Goal: Use online tool/utility

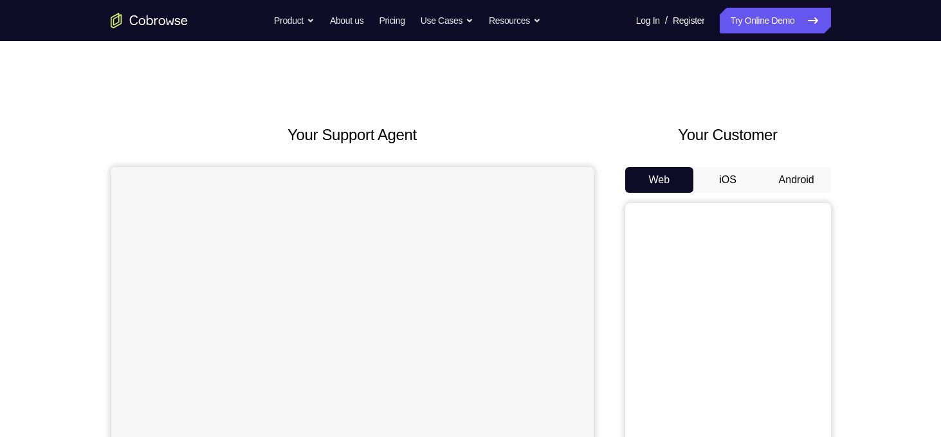
click at [806, 181] on button "Android" at bounding box center [796, 180] width 69 height 26
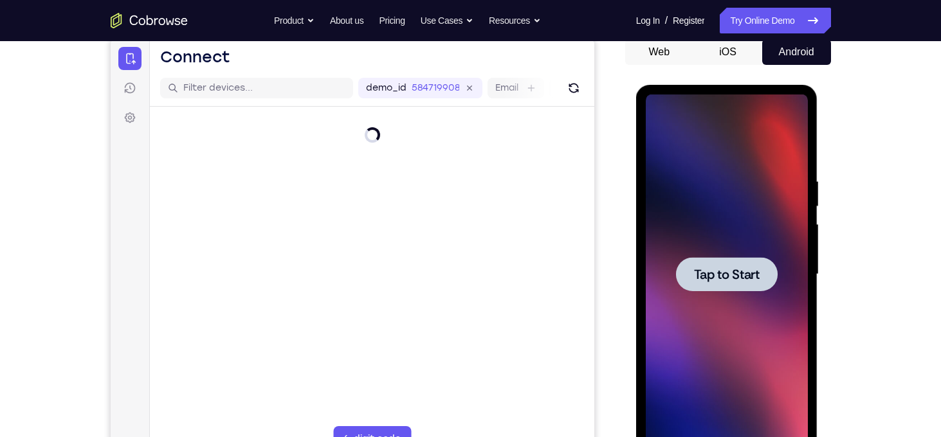
click at [728, 271] on span "Tap to Start" at bounding box center [727, 274] width 66 height 13
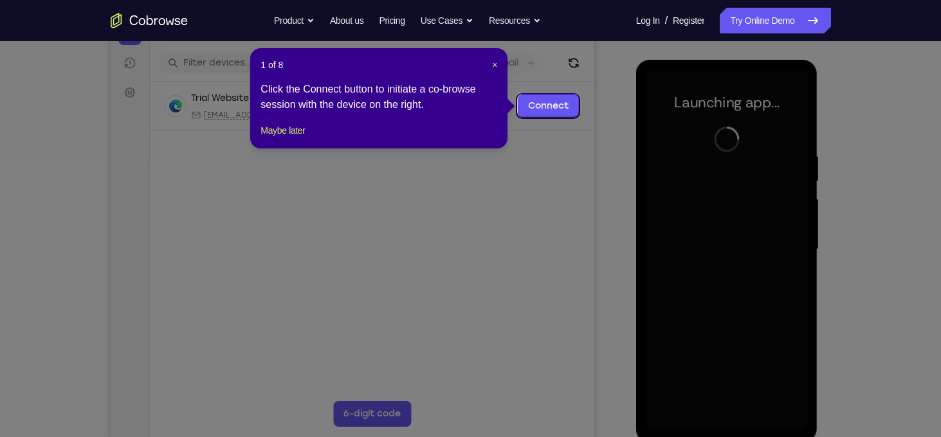
scroll to position [154, 0]
click at [296, 138] on button "Maybe later" at bounding box center [282, 129] width 44 height 15
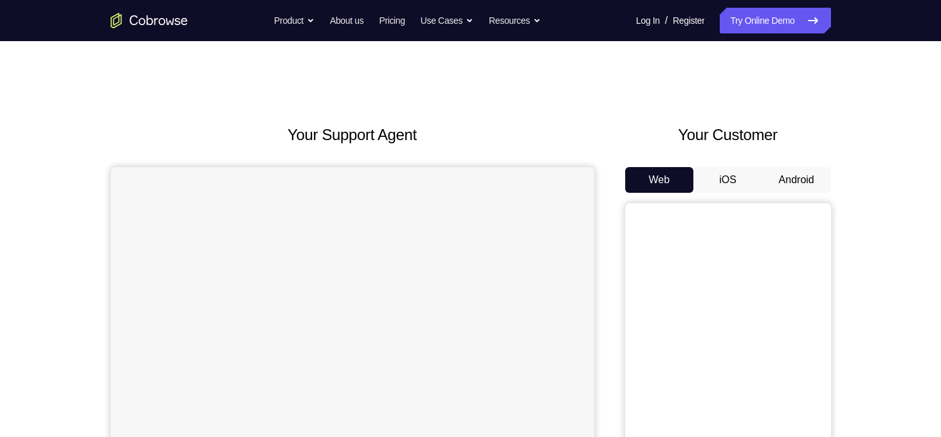
click at [802, 185] on button "Android" at bounding box center [796, 180] width 69 height 26
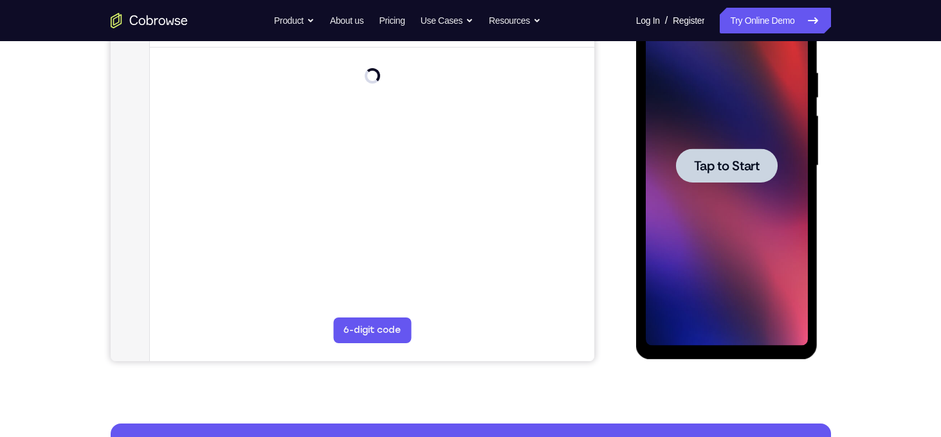
click at [690, 164] on div at bounding box center [727, 166] width 102 height 34
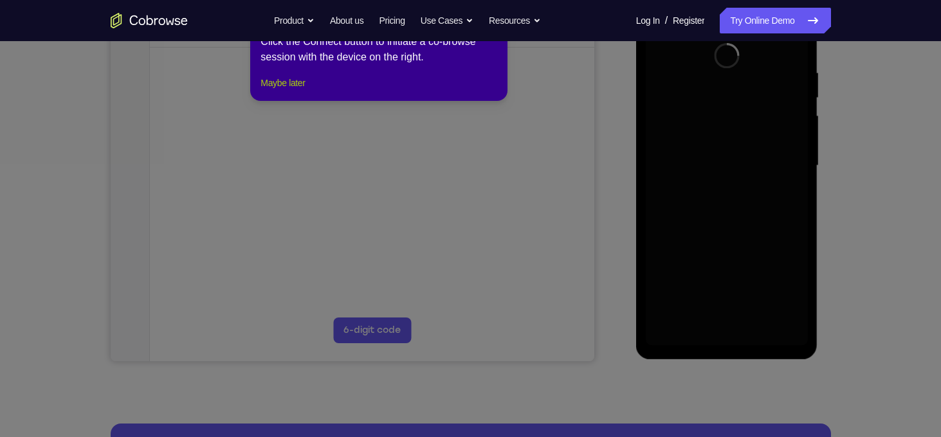
click at [300, 91] on button "Maybe later" at bounding box center [282, 82] width 44 height 15
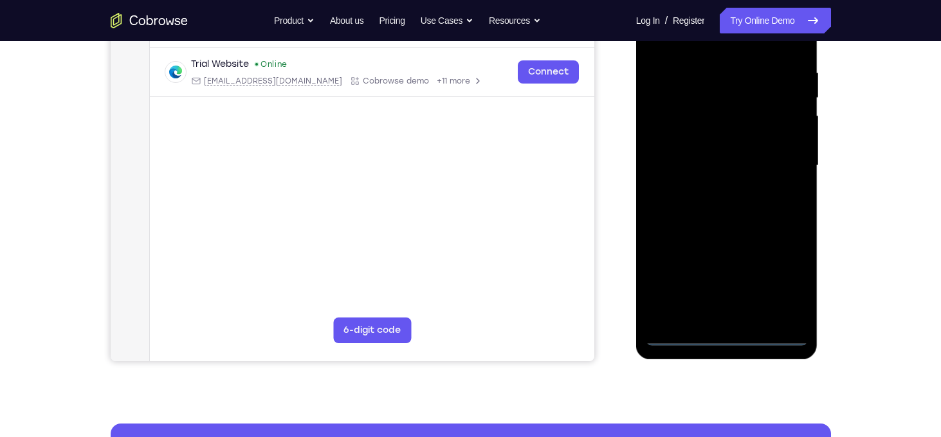
click at [731, 336] on div at bounding box center [726, 166] width 162 height 360
click at [790, 277] on div at bounding box center [726, 166] width 162 height 360
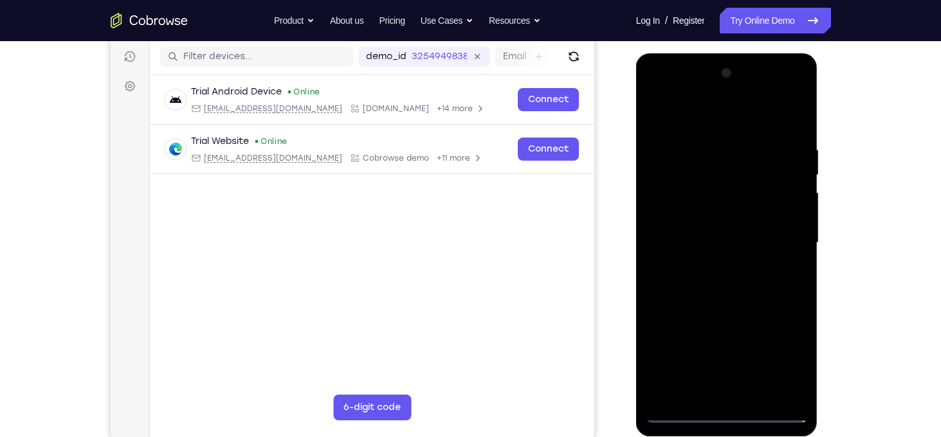
click at [658, 93] on div at bounding box center [726, 243] width 162 height 360
click at [784, 241] on div at bounding box center [726, 243] width 162 height 360
click at [717, 267] on div at bounding box center [726, 243] width 162 height 360
click at [722, 237] on div at bounding box center [726, 243] width 162 height 360
click at [701, 219] on div at bounding box center [726, 243] width 162 height 360
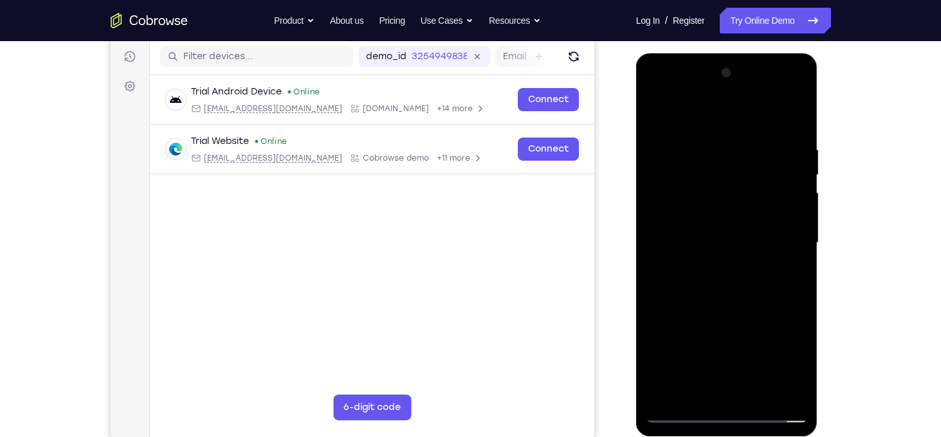
click at [708, 240] on div at bounding box center [726, 243] width 162 height 360
click at [716, 316] on div at bounding box center [726, 243] width 162 height 360
click at [723, 195] on div at bounding box center [726, 243] width 162 height 360
drag, startPoint x: 707, startPoint y: 120, endPoint x: 714, endPoint y: 1, distance: 119.1
click at [714, 53] on html "Online web based iOS Simulators and Android Emulators. Run iPhone, iPad, Mobile…" at bounding box center [727, 246] width 183 height 386
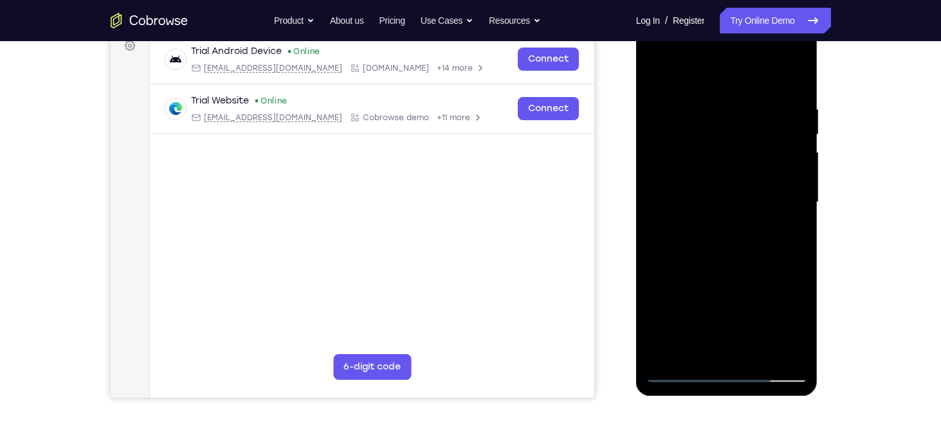
scroll to position [199, 0]
click at [751, 163] on div at bounding box center [726, 203] width 162 height 360
click at [766, 134] on div at bounding box center [726, 203] width 162 height 360
click at [651, 70] on div at bounding box center [726, 203] width 162 height 360
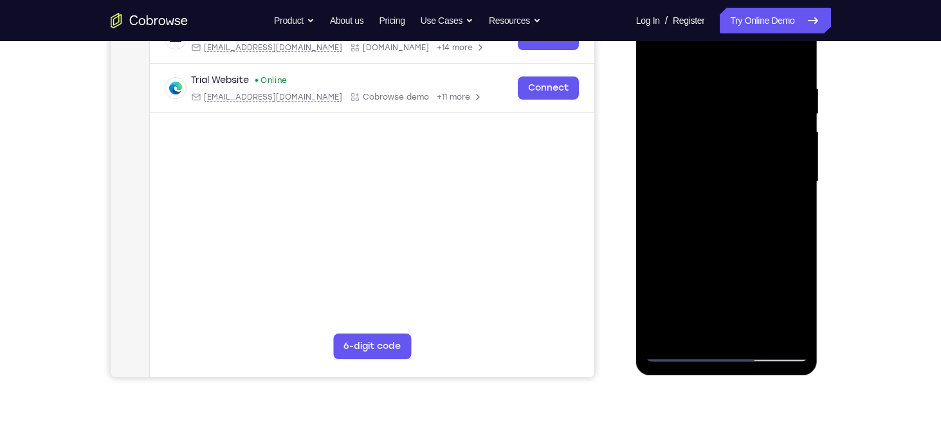
scroll to position [217, 0]
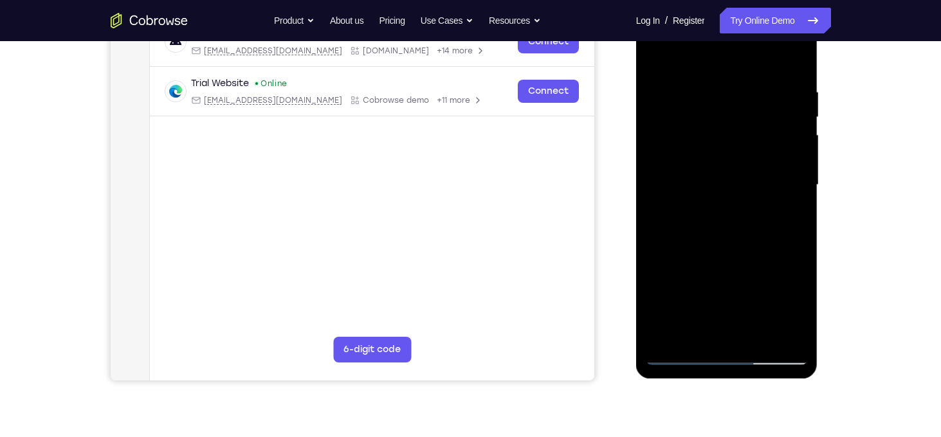
click at [709, 185] on div at bounding box center [726, 185] width 162 height 360
drag, startPoint x: 726, startPoint y: 86, endPoint x: 781, endPoint y: 86, distance: 54.6
click at [781, 86] on div at bounding box center [726, 185] width 162 height 360
drag, startPoint x: 781, startPoint y: 86, endPoint x: 719, endPoint y: 100, distance: 63.8
click at [719, 100] on div at bounding box center [726, 185] width 162 height 360
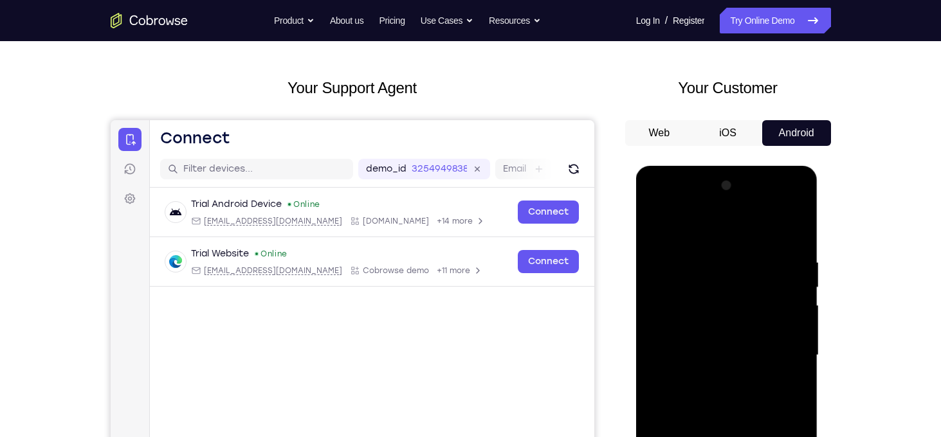
scroll to position [46, 0]
